Goal: Transaction & Acquisition: Obtain resource

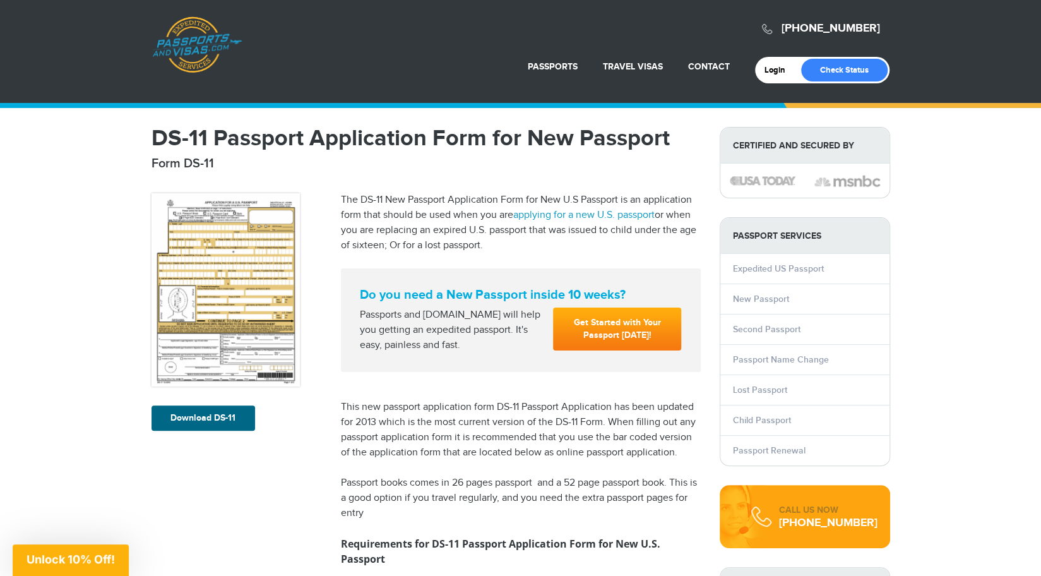
scroll to position [63, 0]
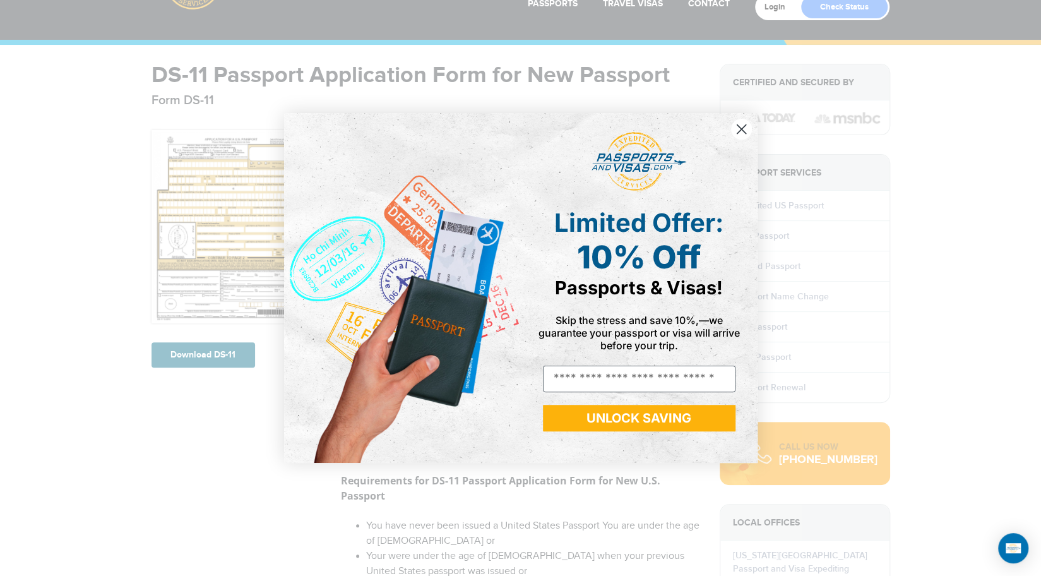
click at [215, 353] on div "Close dialog Limited Offer: 10% Off Passports & Visas! Skip the stress and save…" at bounding box center [520, 288] width 1041 height 576
click at [743, 126] on icon "Close dialog" at bounding box center [740, 129] width 9 height 9
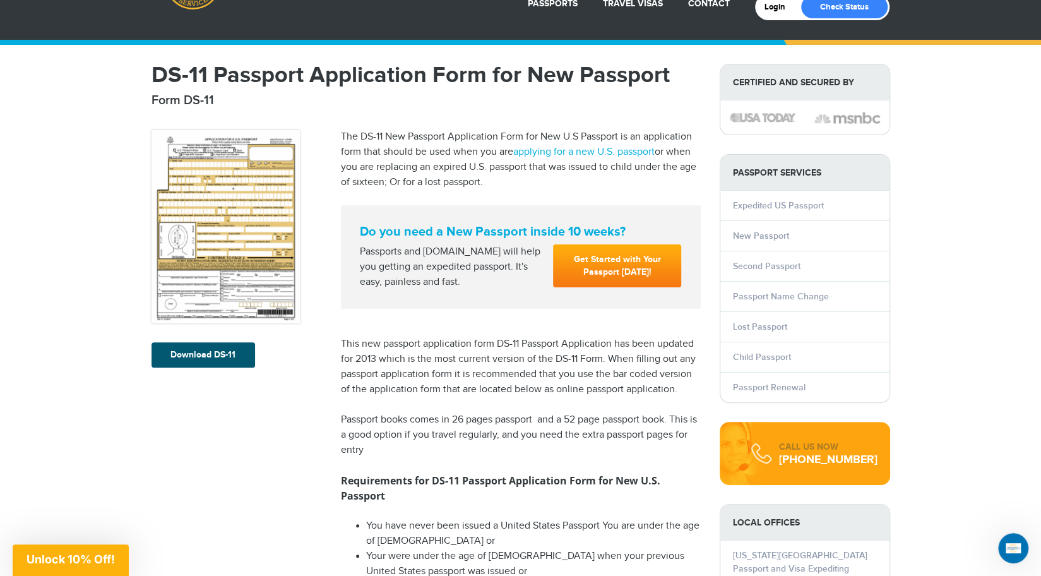
click at [194, 354] on link "Download DS-11" at bounding box center [202, 354] width 103 height 25
